Goal: Find specific page/section: Find specific page/section

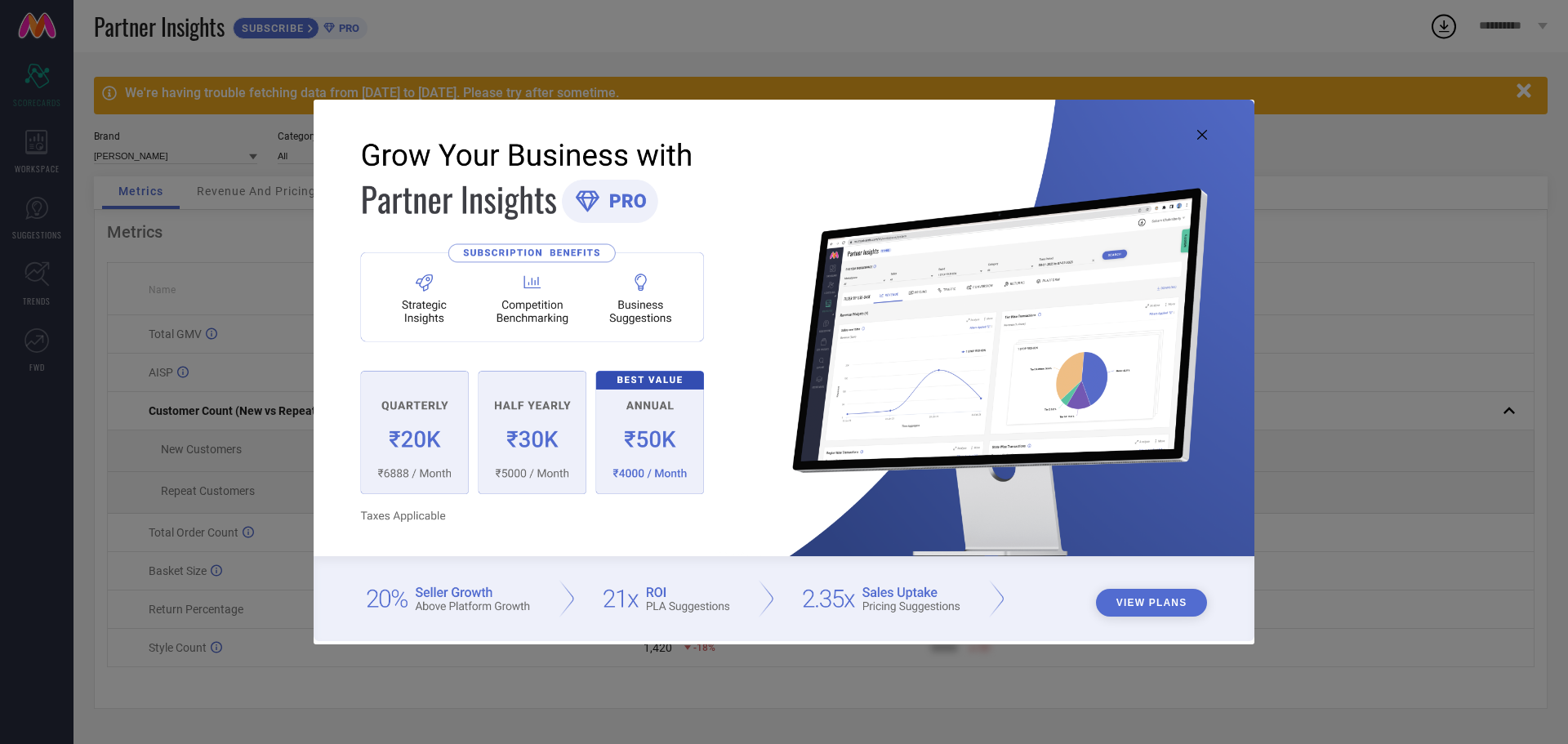
click at [1199, 133] on icon at bounding box center [1201, 134] width 10 height 10
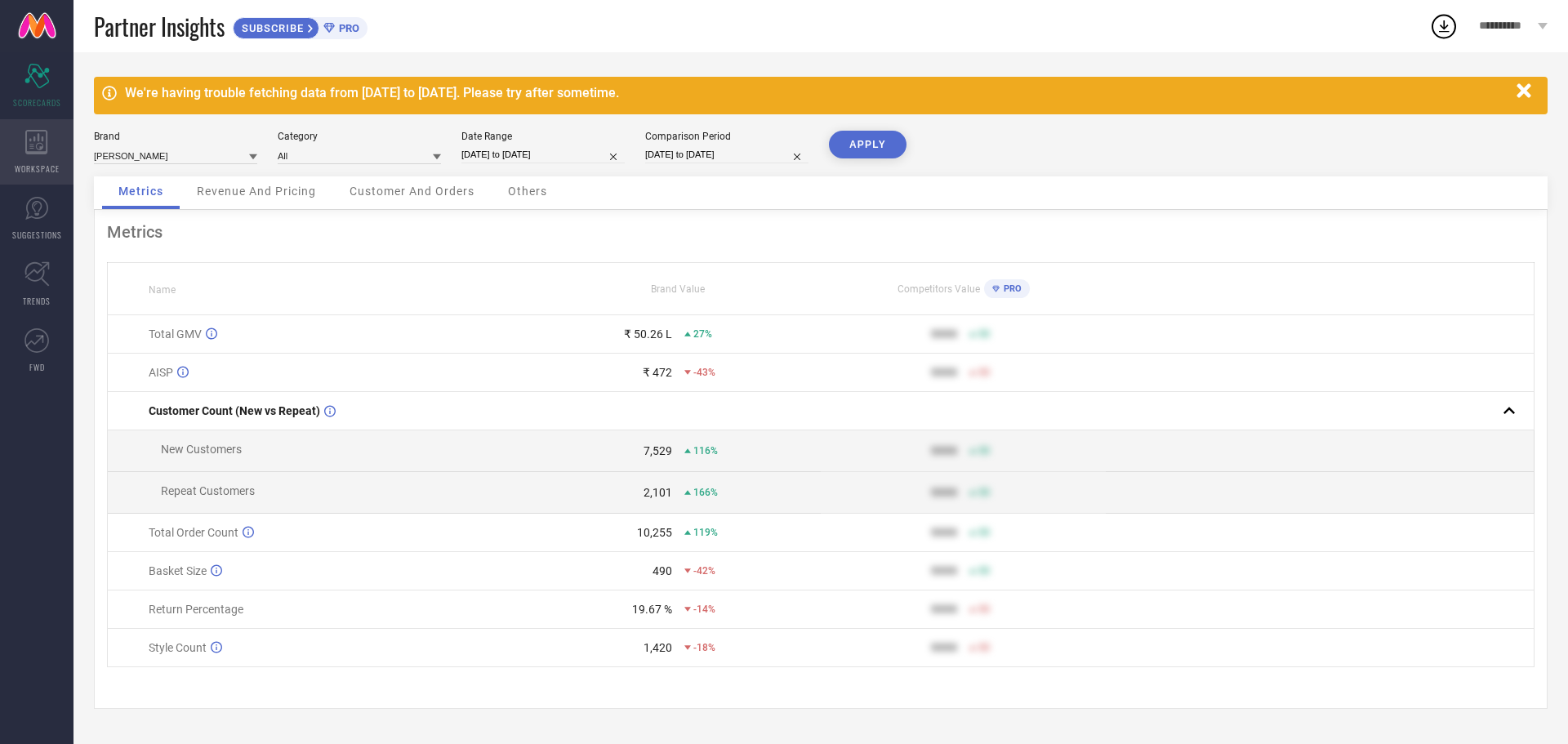
click at [20, 163] on span "WORKSPACE" at bounding box center [37, 169] width 45 height 13
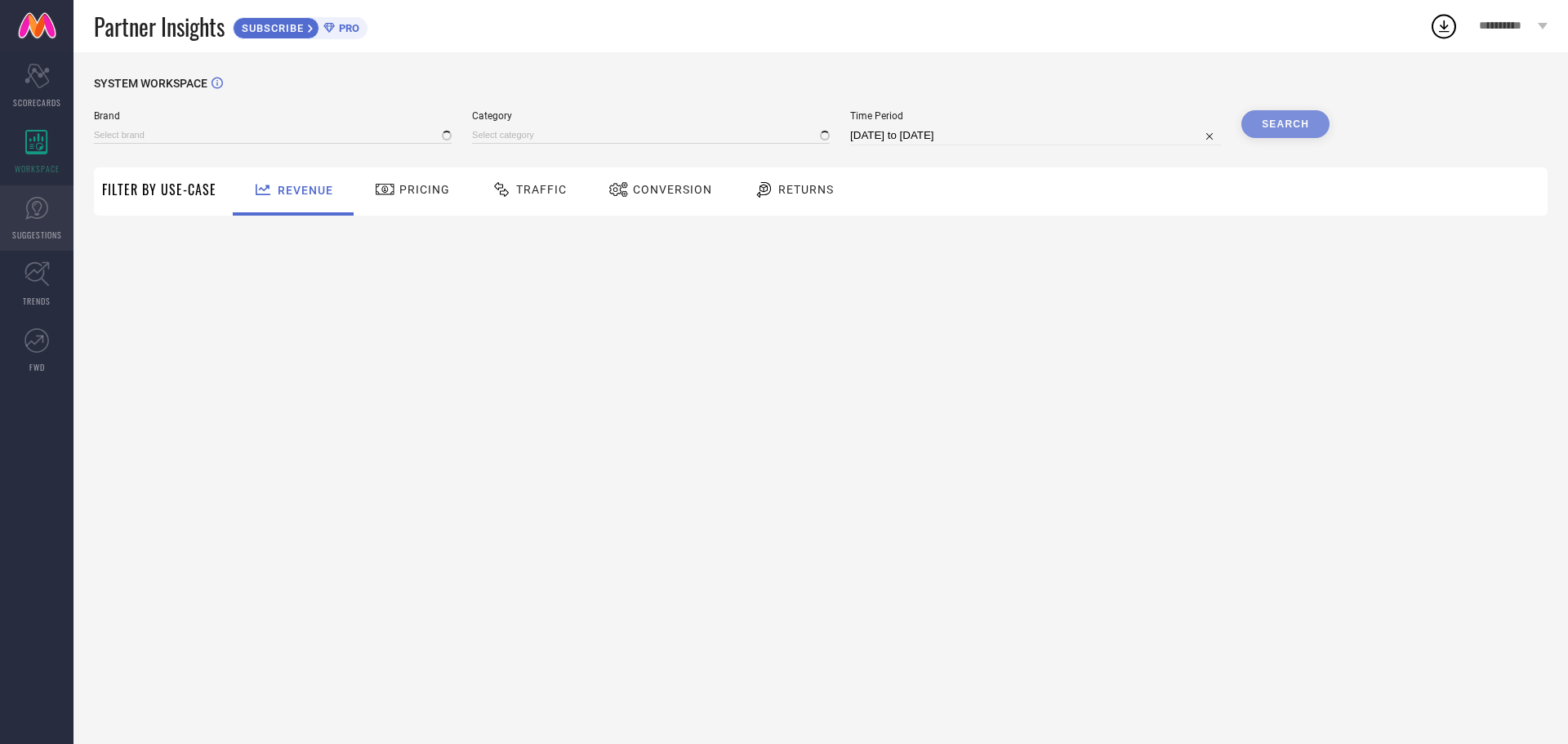
type input "[PERSON_NAME]"
type input "All"
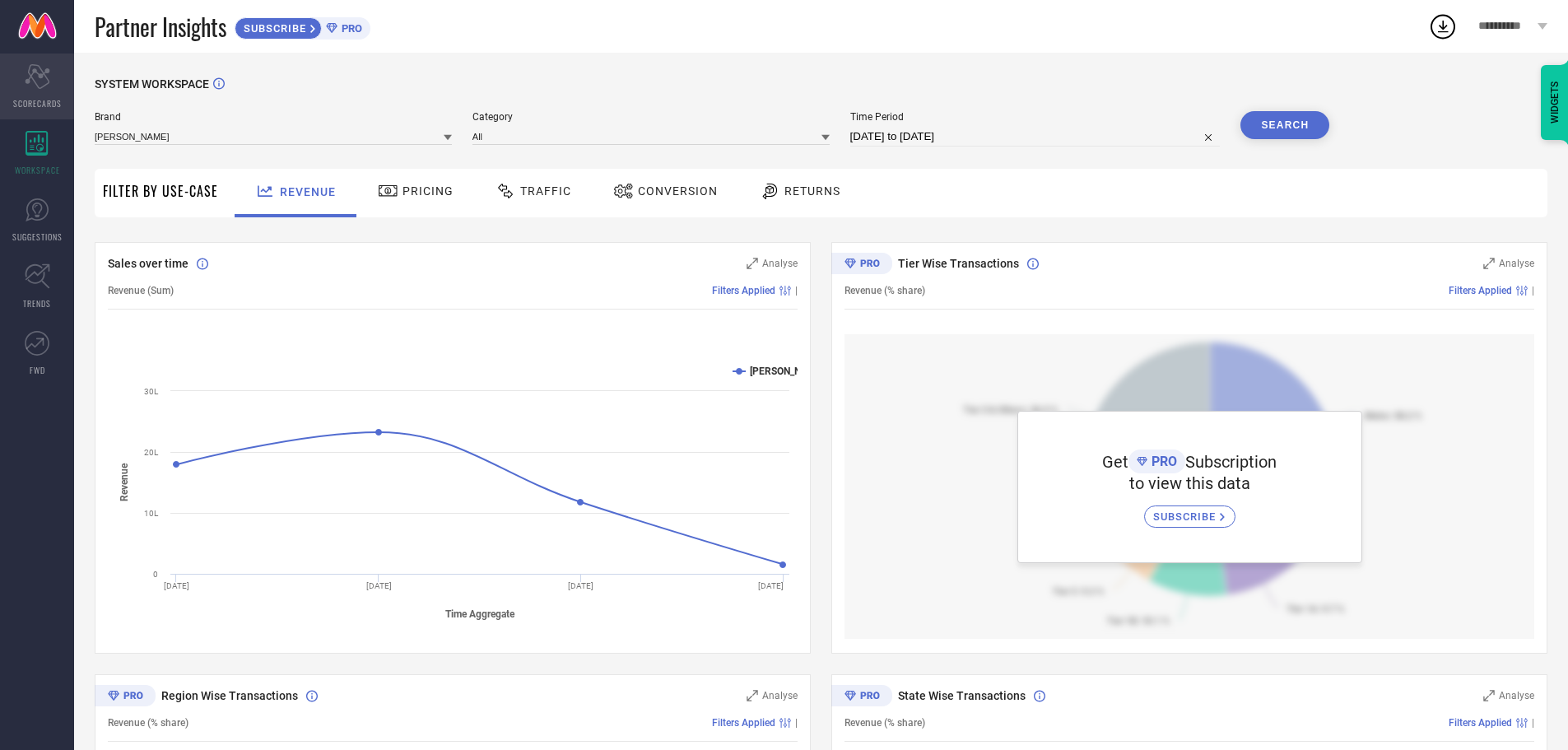
click at [31, 114] on div "Scorecard SCORECARDS" at bounding box center [37, 86] width 74 height 66
